Goal: Task Accomplishment & Management: Use online tool/utility

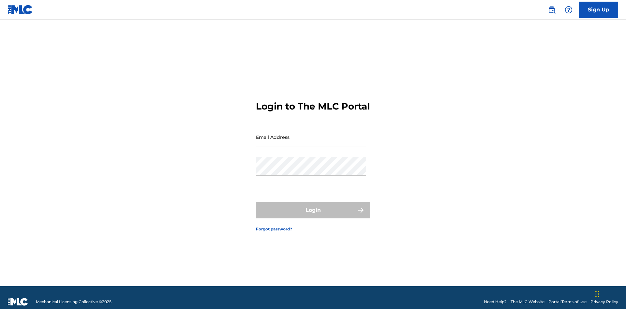
scroll to position [8, 0]
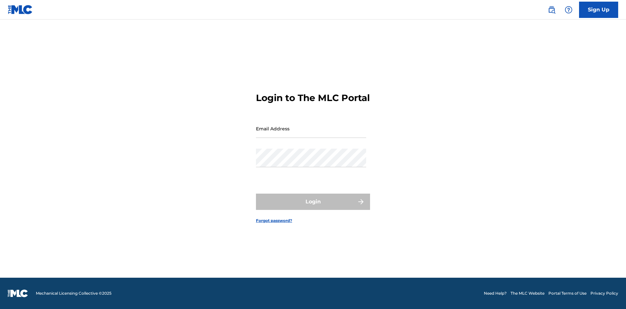
click at [311, 134] on input "Email Address" at bounding box center [311, 128] width 110 height 19
type input "[EMAIL_ADDRESS][DOMAIN_NAME]"
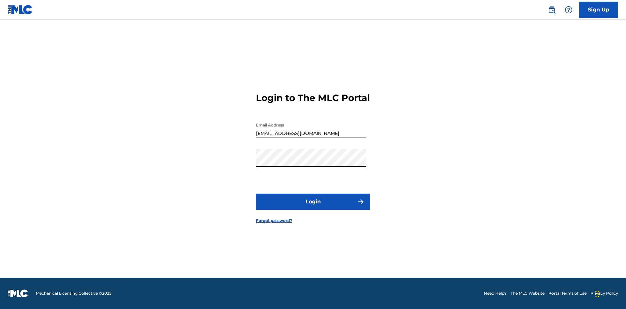
click at [313, 207] on button "Login" at bounding box center [313, 202] width 114 height 16
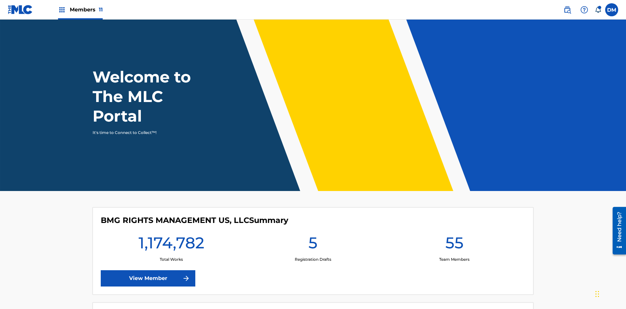
click at [80, 9] on span "Members 11" at bounding box center [86, 10] width 33 height 8
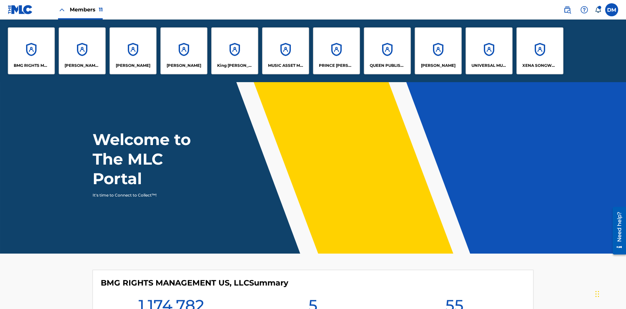
click at [489, 66] on p "UNIVERSAL MUSIC PUB GROUP" at bounding box center [490, 66] width 36 height 6
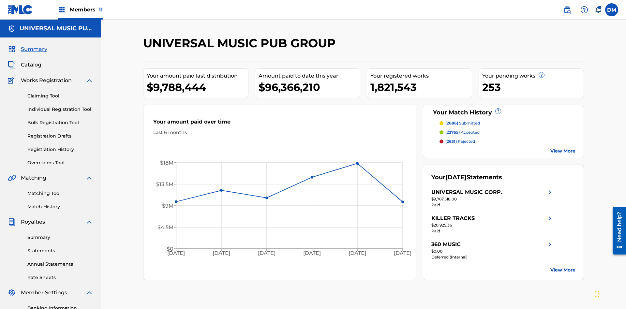
click at [60, 106] on link "Individual Registration Tool" at bounding box center [60, 109] width 66 height 7
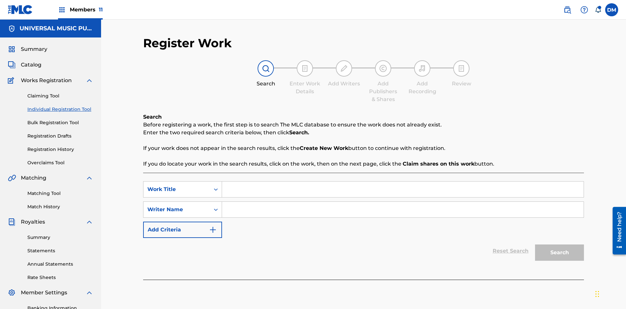
click at [403, 182] on input "Search Form" at bounding box center [403, 190] width 362 height 16
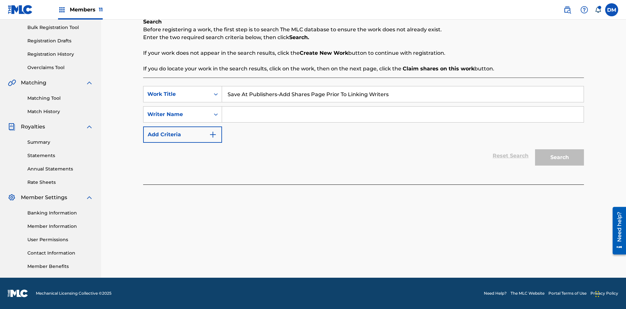
type input "Save At Publishers-Add Shares Page Prior To Linking Writers"
click at [403, 115] on input "Search Form" at bounding box center [403, 115] width 362 height 16
type input "QWERTYUIOP"
click at [560, 158] on button "Search" at bounding box center [559, 157] width 49 height 16
